Goal: Navigation & Orientation: Understand site structure

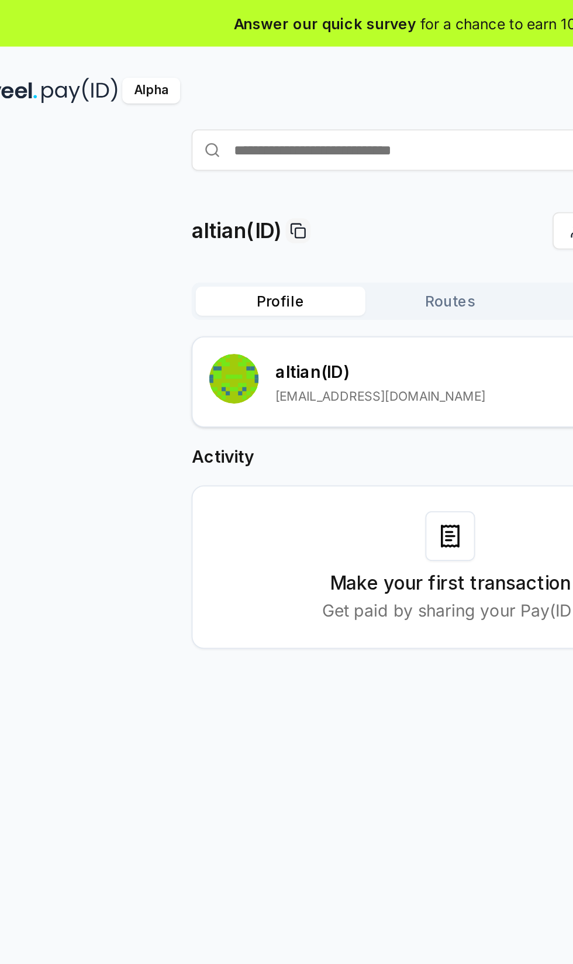
click at [297, 170] on button "Routes" at bounding box center [287, 170] width 96 height 16
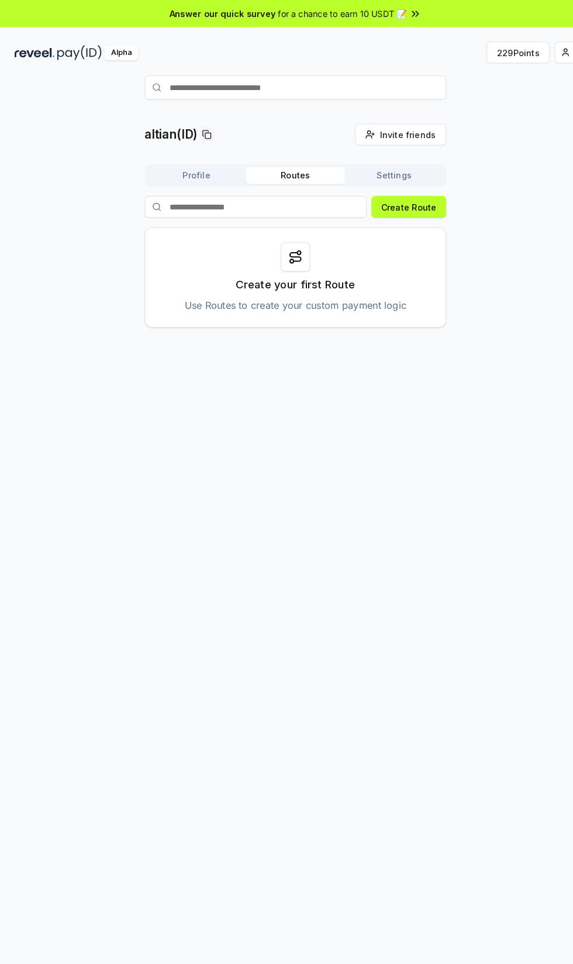
click at [390, 170] on button "Settings" at bounding box center [383, 170] width 96 height 16
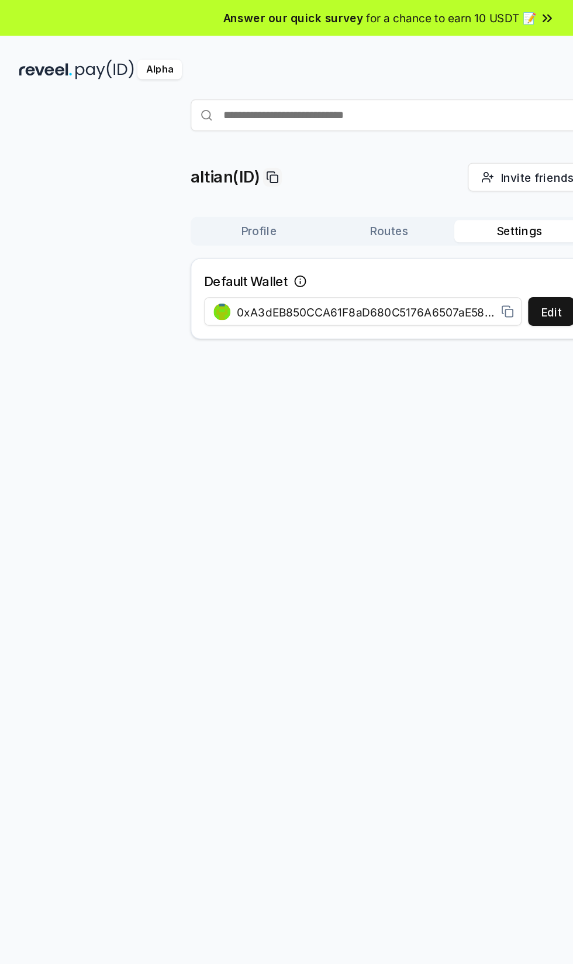
click at [200, 173] on button "Profile" at bounding box center [191, 170] width 96 height 16
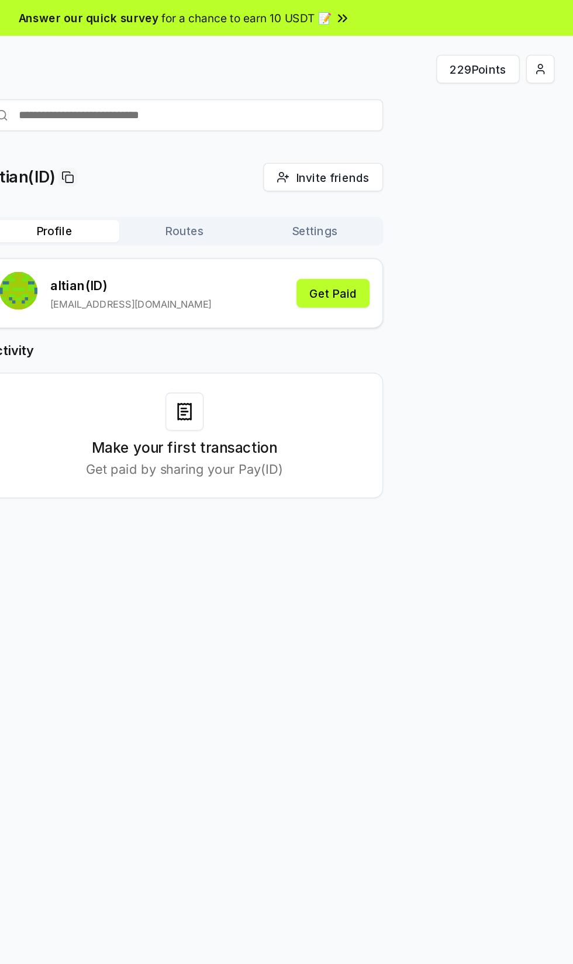
click at [548, 51] on html "Answer our quick survey for a chance to earn 10 USDT 📝 Alpha 229 Points altian(…" at bounding box center [286, 482] width 573 height 964
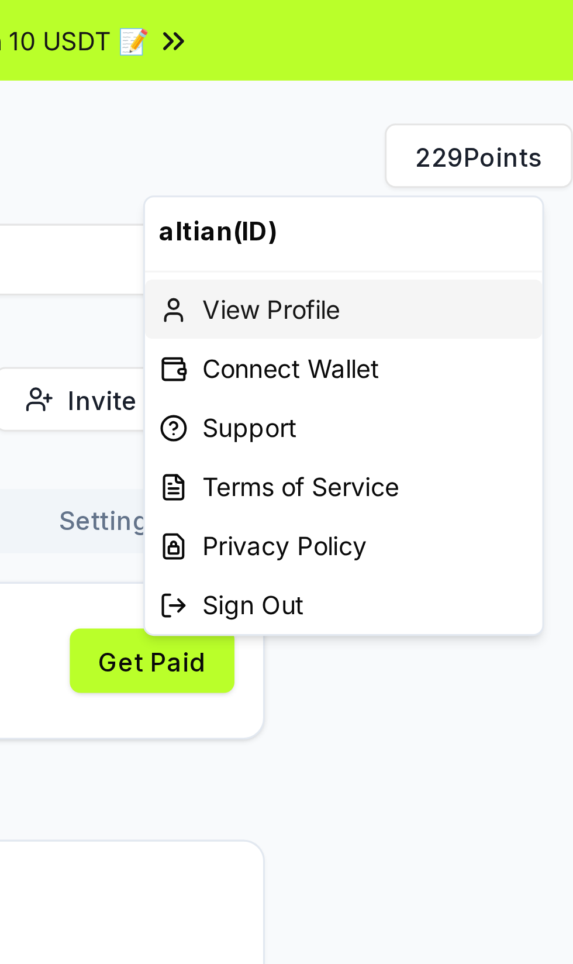
click at [451, 104] on div "View Profile" at bounding box center [459, 100] width 130 height 19
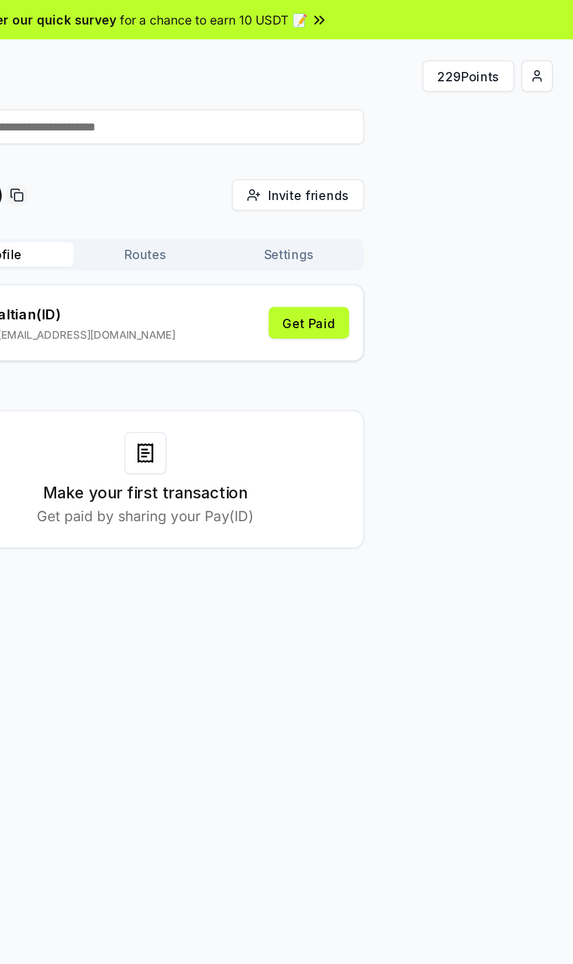
click at [549, 51] on html "Answer our quick survey for a chance to earn 10 USDT 📝 Alpha 229 Points altian(…" at bounding box center [286, 482] width 573 height 964
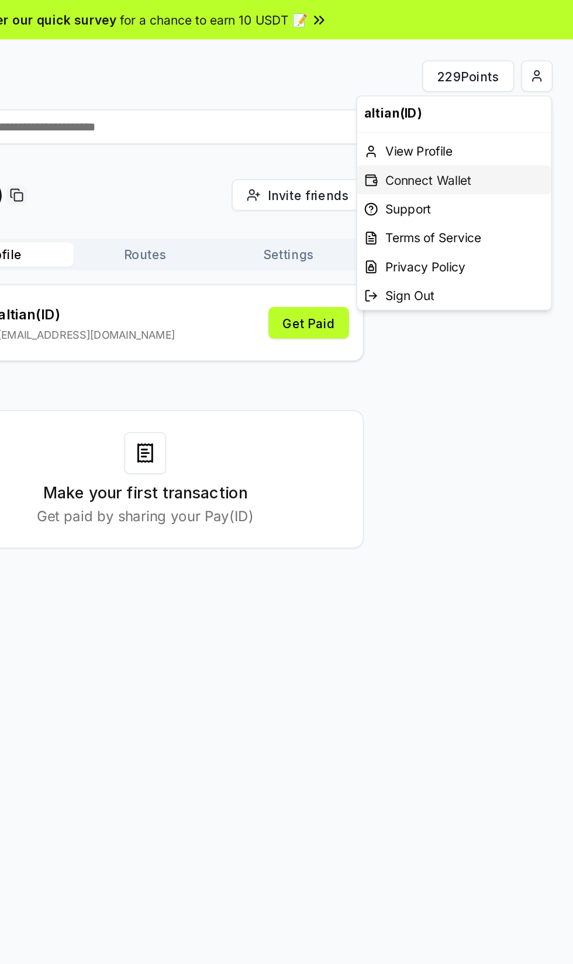
click at [518, 124] on div "Connect Wallet" at bounding box center [493, 120] width 130 height 19
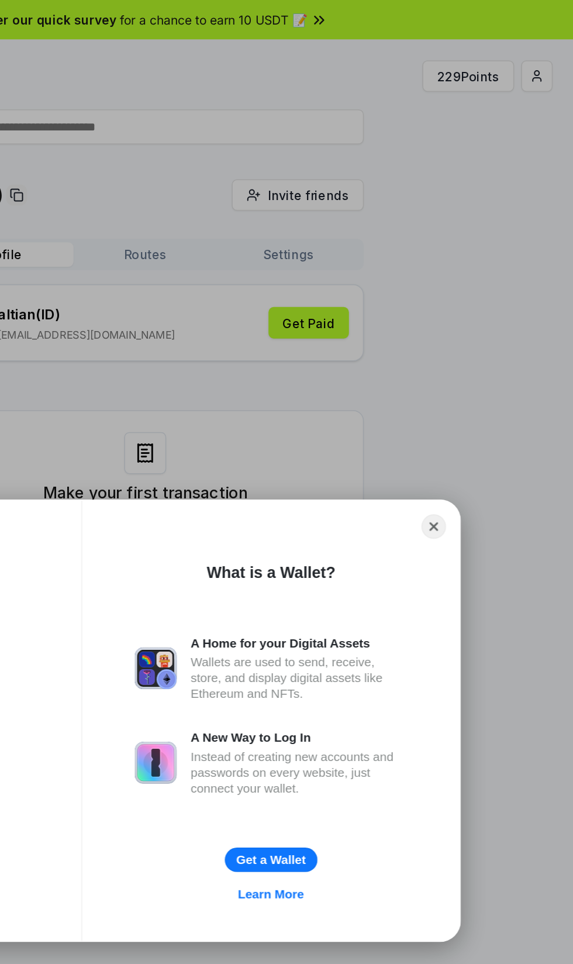
click at [377, 438] on div "Wallets are used to send, receive, store, and display digital assets like Ether…" at bounding box center [389, 454] width 145 height 32
click at [298, 445] on img at bounding box center [294, 447] width 28 height 28
click at [370, 440] on div "Wallets are used to send, receive, store, and display digital assets like Ether…" at bounding box center [389, 454] width 145 height 32
click at [316, 442] on div "A Home for your Digital Assets Wallets are used to send, receive, store, and di…" at bounding box center [371, 447] width 183 height 44
click at [421, 456] on div "Wallets are used to send, receive, store, and display digital assets like Ether…" at bounding box center [389, 454] width 145 height 32
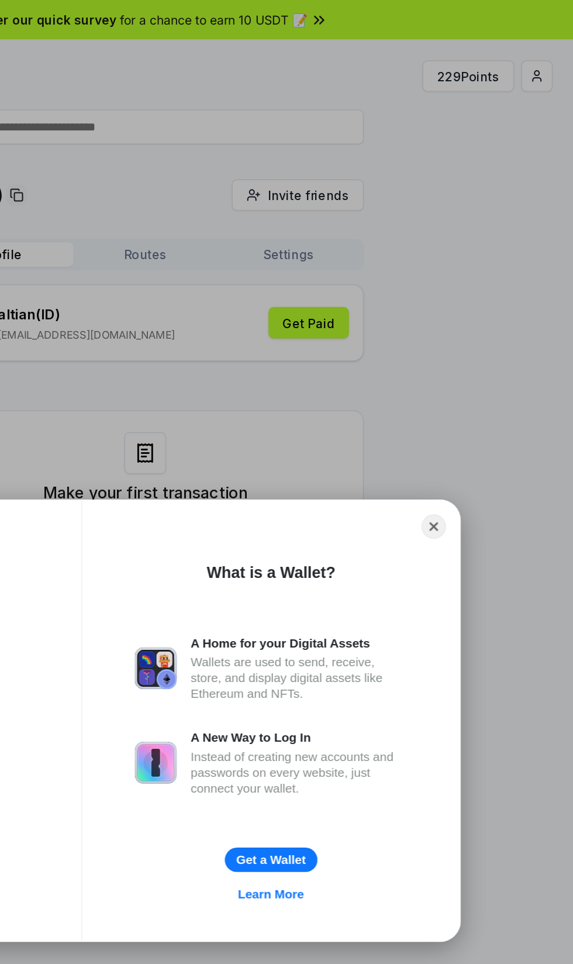
click at [429, 448] on div "Wallets are used to send, receive, store, and display digital assets like Ether…" at bounding box center [389, 454] width 145 height 32
click at [482, 356] on button "Close" at bounding box center [480, 352] width 16 height 16
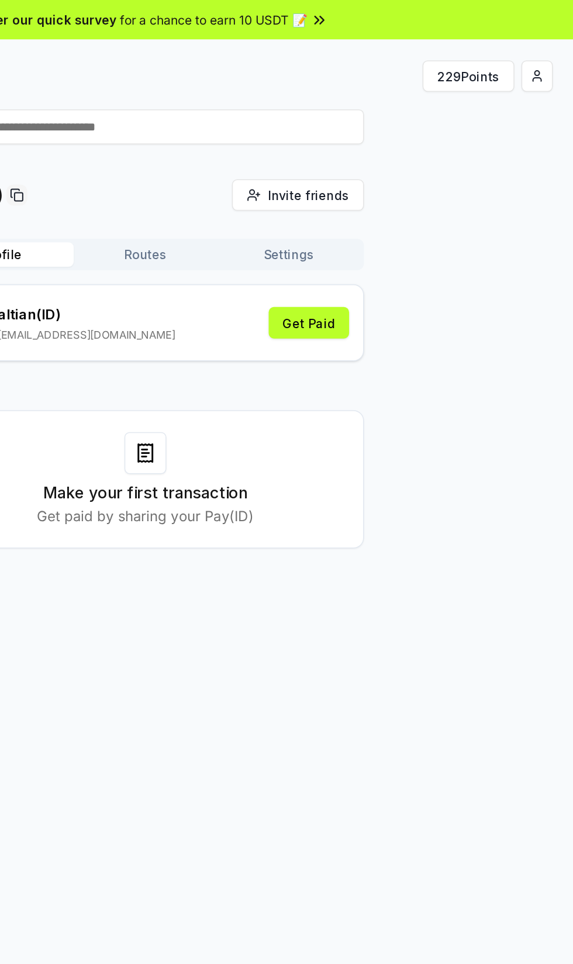
click at [556, 60] on html "Answer our quick survey for a chance to earn 10 USDT 📝 Alpha 229 Points altian(…" at bounding box center [286, 482] width 573 height 964
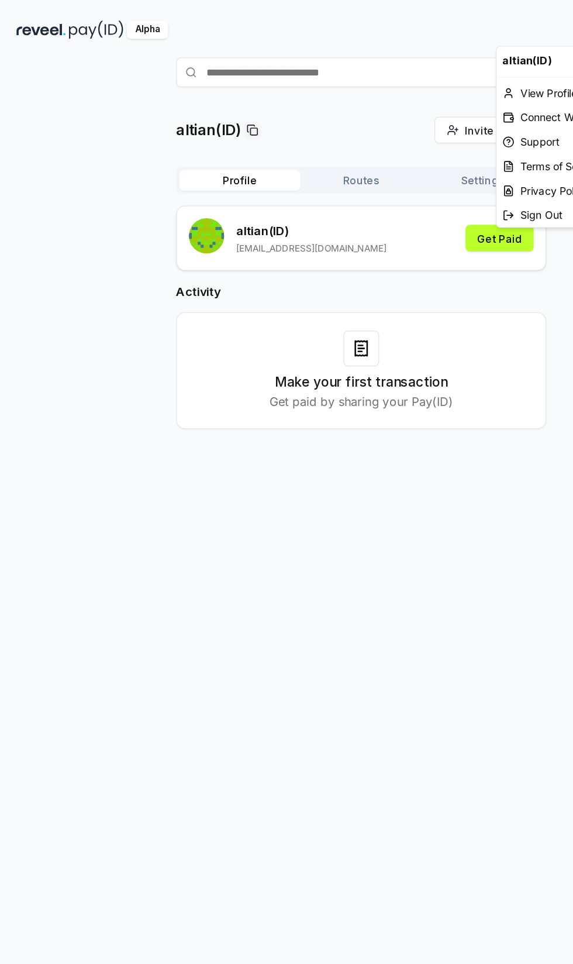
click at [302, 168] on html "Answer our quick survey for a chance to earn 10 USDT 📝 Alpha 229 Points altian(…" at bounding box center [286, 482] width 573 height 964
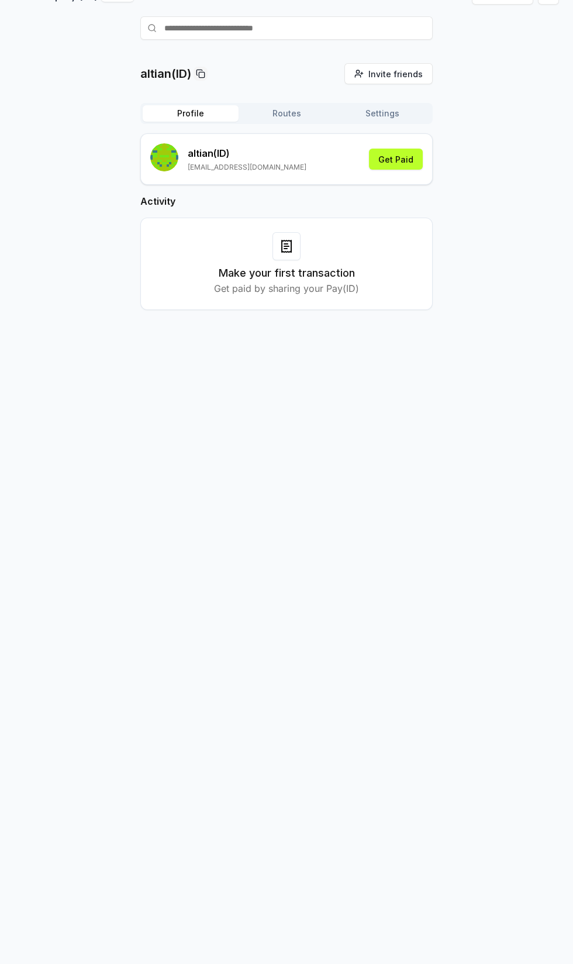
scroll to position [63, 0]
